Goal: Transaction & Acquisition: Subscribe to service/newsletter

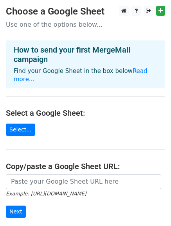
scroll to position [44, 0]
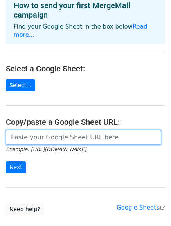
click at [33, 131] on input "url" at bounding box center [84, 137] width 156 height 15
paste input "[URL][DOMAIN_NAME]"
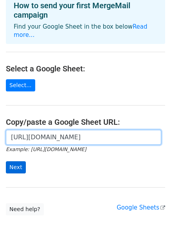
type input "[URL][DOMAIN_NAME]"
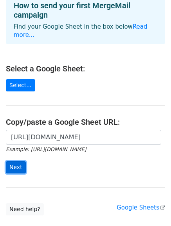
click at [15, 161] on input "Next" at bounding box center [16, 167] width 20 height 12
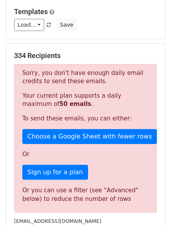
scroll to position [106, 0]
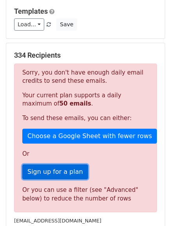
click at [60, 173] on link "Sign up for a plan" at bounding box center [55, 171] width 66 height 15
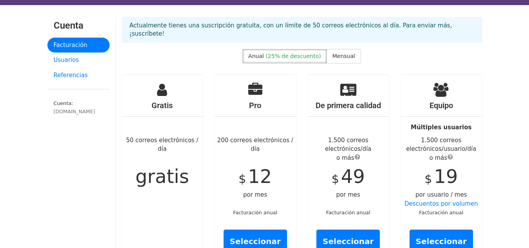
scroll to position [20, 0]
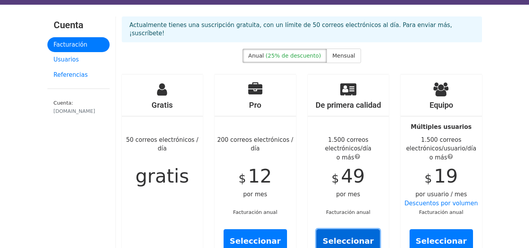
click at [352, 236] on font "Seleccionar" at bounding box center [348, 240] width 51 height 9
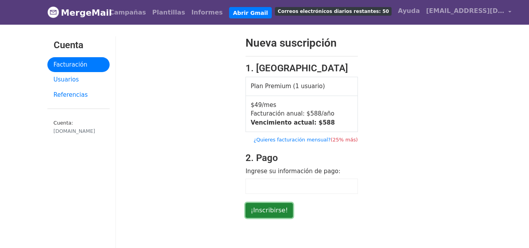
click at [274, 209] on input "¡Inscribirse!" at bounding box center [269, 210] width 47 height 15
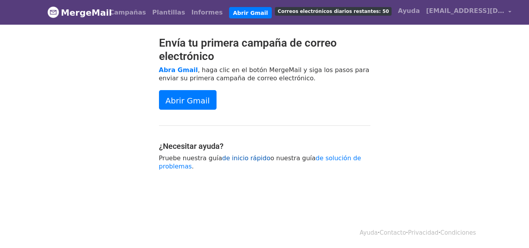
click at [239, 161] on font "de inicio rápido" at bounding box center [246, 157] width 48 height 7
